Goal: Check status: Check status

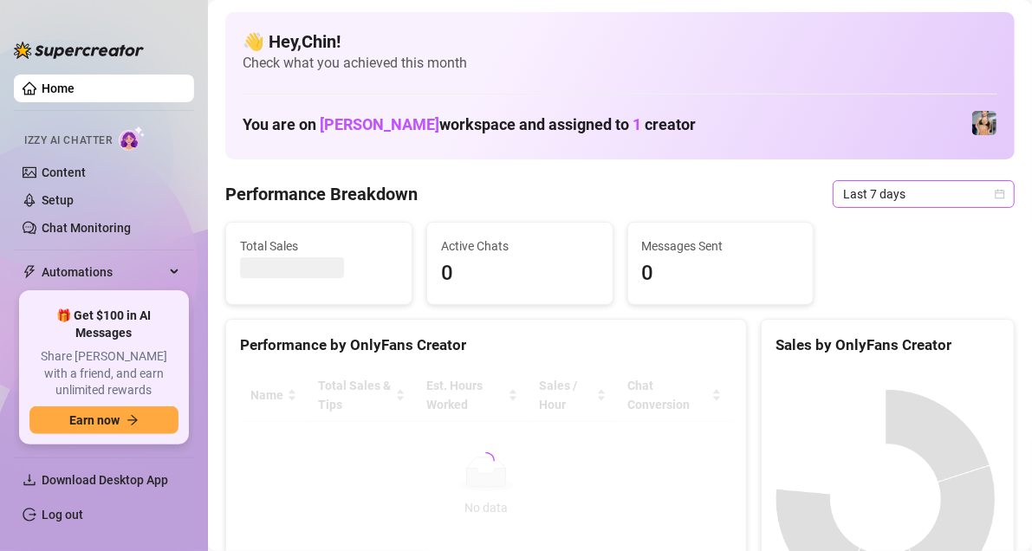
click at [991, 191] on div "Last 7 days" at bounding box center [924, 194] width 182 height 28
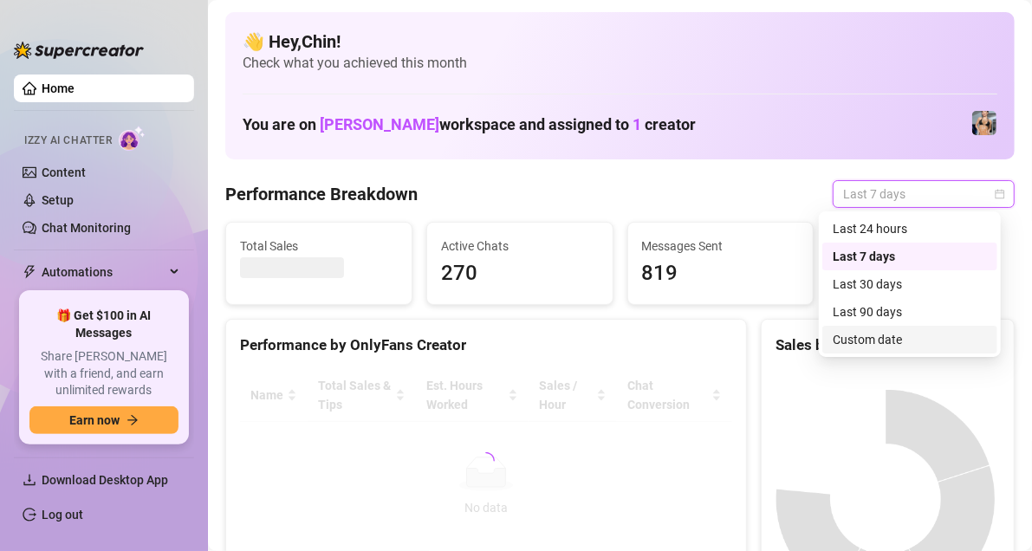
click at [905, 341] on div "Custom date" at bounding box center [910, 339] width 154 height 19
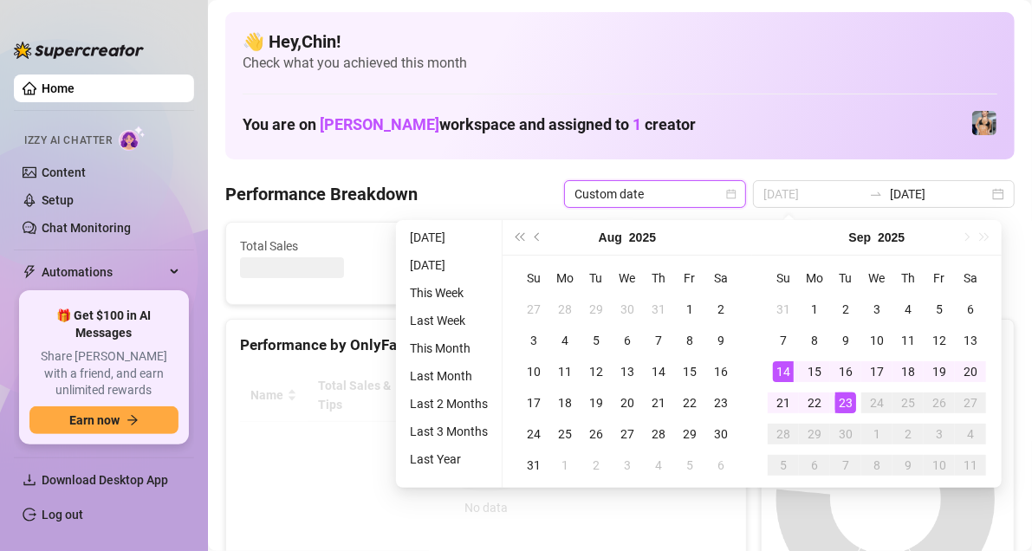
type input "[DATE]"
click at [790, 374] on div "14" at bounding box center [783, 371] width 21 height 21
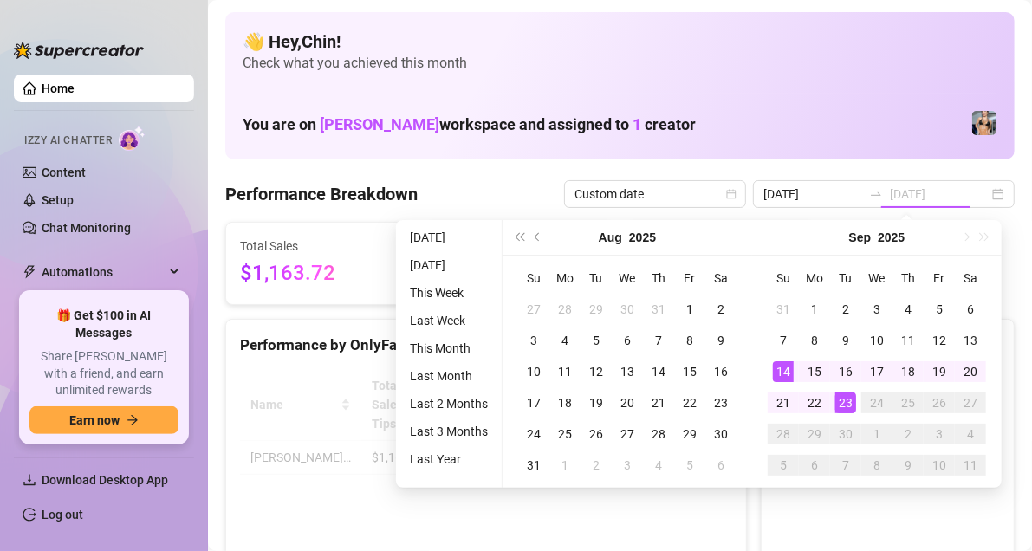
click at [838, 399] on div "23" at bounding box center [845, 403] width 21 height 21
type input "[DATE]"
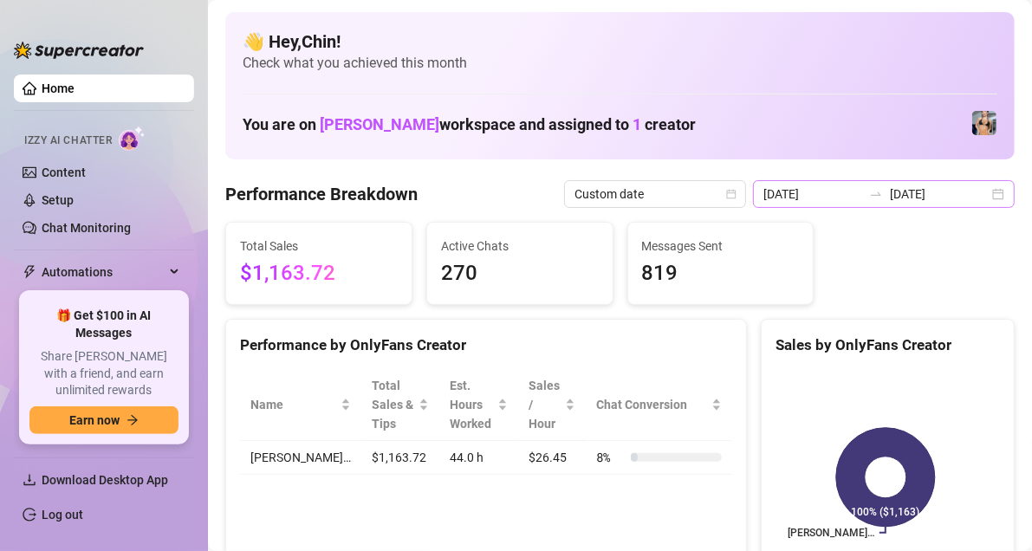
click at [991, 196] on div "[DATE] [DATE]" at bounding box center [884, 194] width 262 height 28
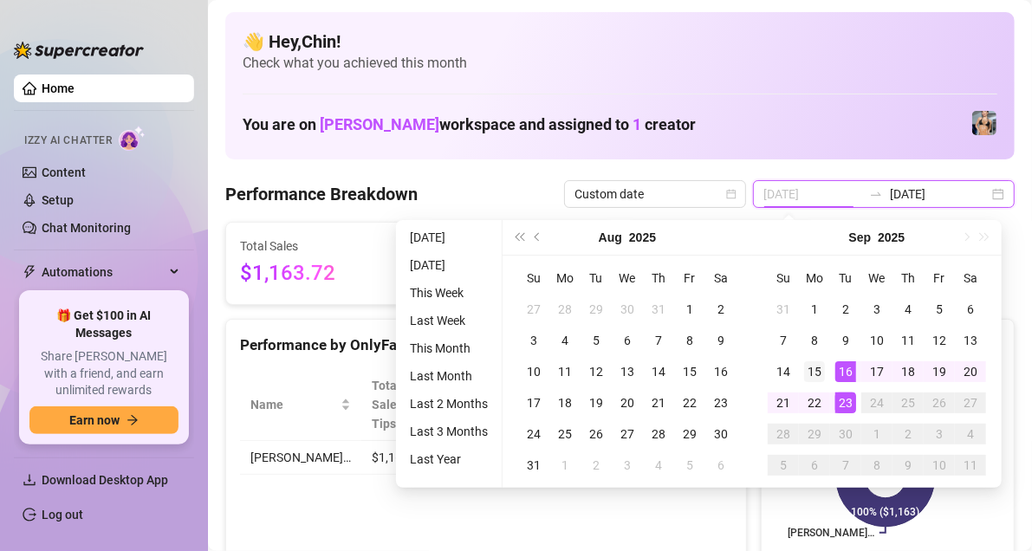
type input "[DATE]"
click at [815, 374] on div "15" at bounding box center [814, 371] width 21 height 21
type input "[DATE]"
click at [840, 398] on div "23" at bounding box center [845, 403] width 21 height 21
type input "[DATE]"
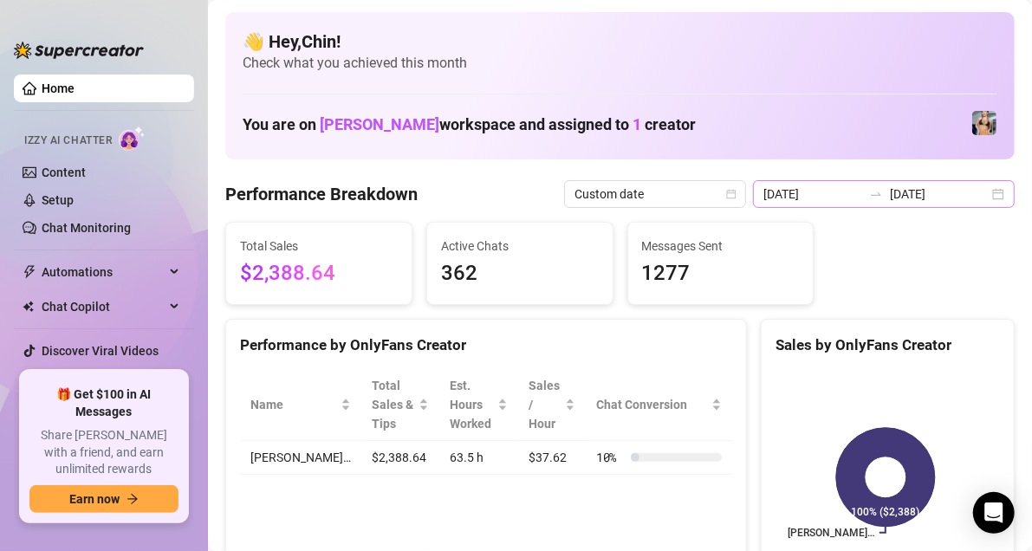
click at [991, 192] on div "[DATE] [DATE]" at bounding box center [884, 194] width 262 height 28
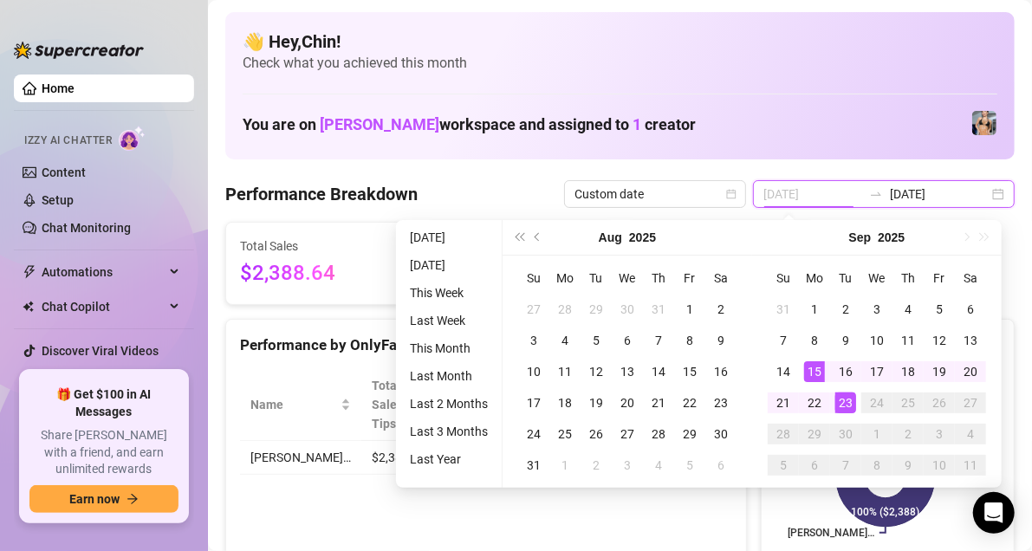
type input "[DATE]"
click at [818, 379] on div "15" at bounding box center [814, 371] width 21 height 21
type input "[DATE]"
click at [847, 401] on div "23" at bounding box center [845, 403] width 21 height 21
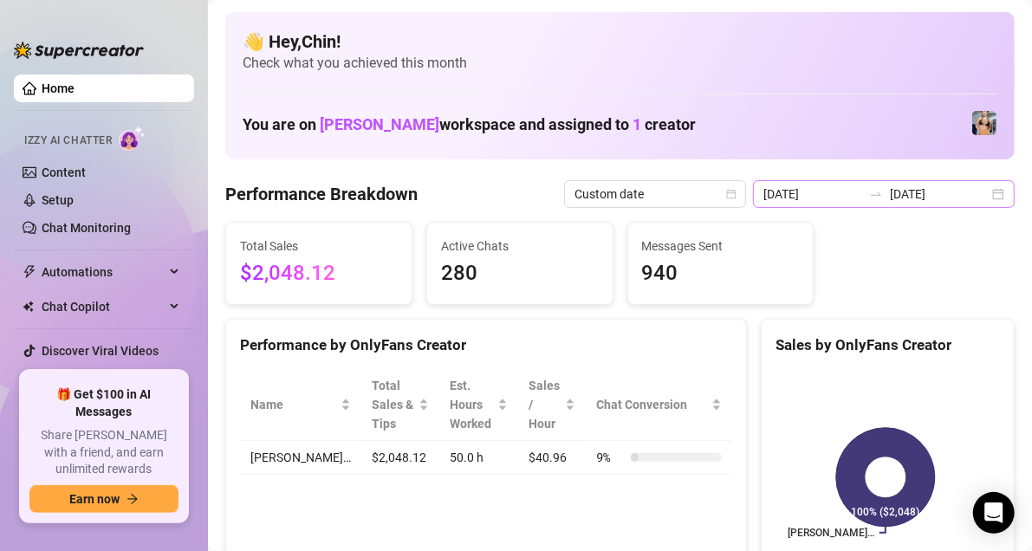
click at [987, 187] on div "[DATE] [DATE]" at bounding box center [884, 194] width 262 height 28
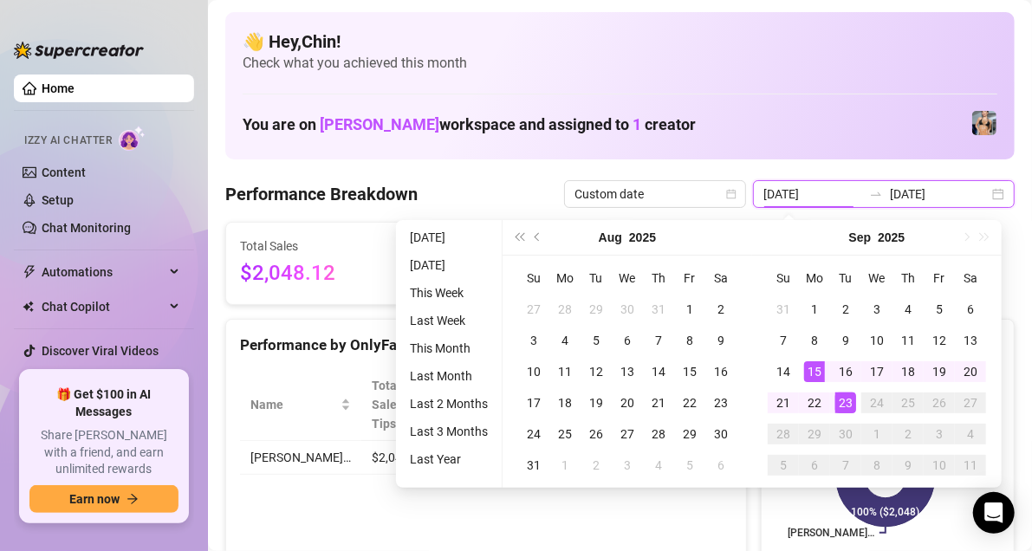
type input "[DATE]"
